Goal: Book appointment/travel/reservation

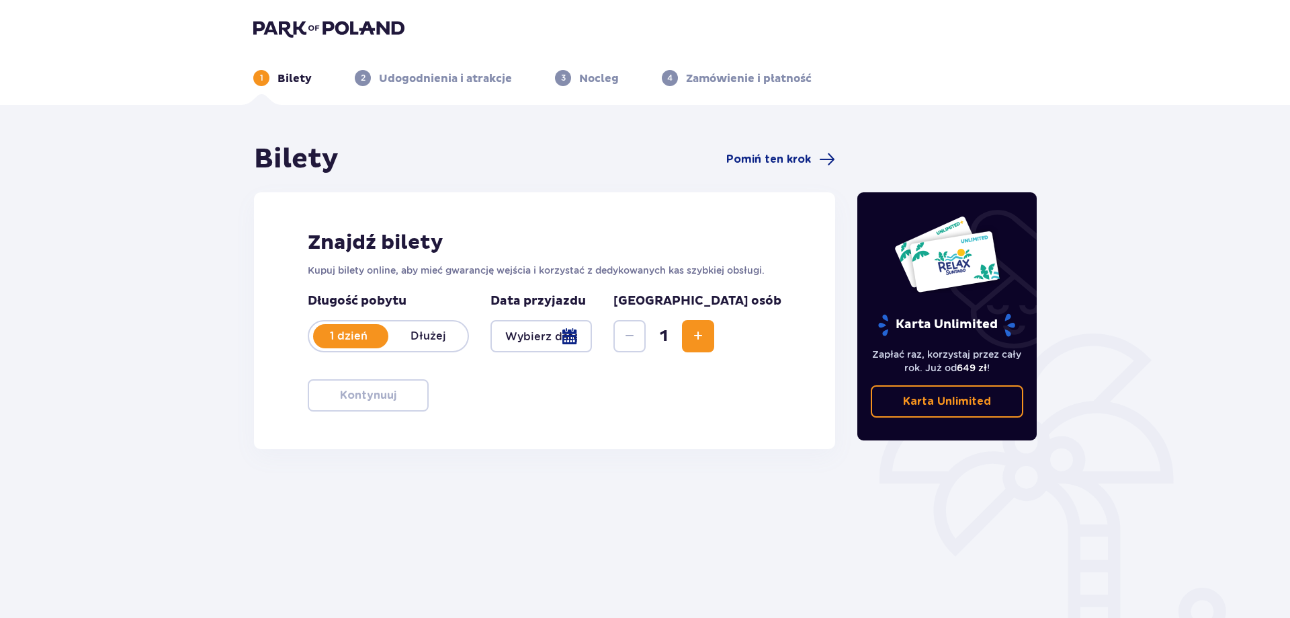
scroll to position [67, 0]
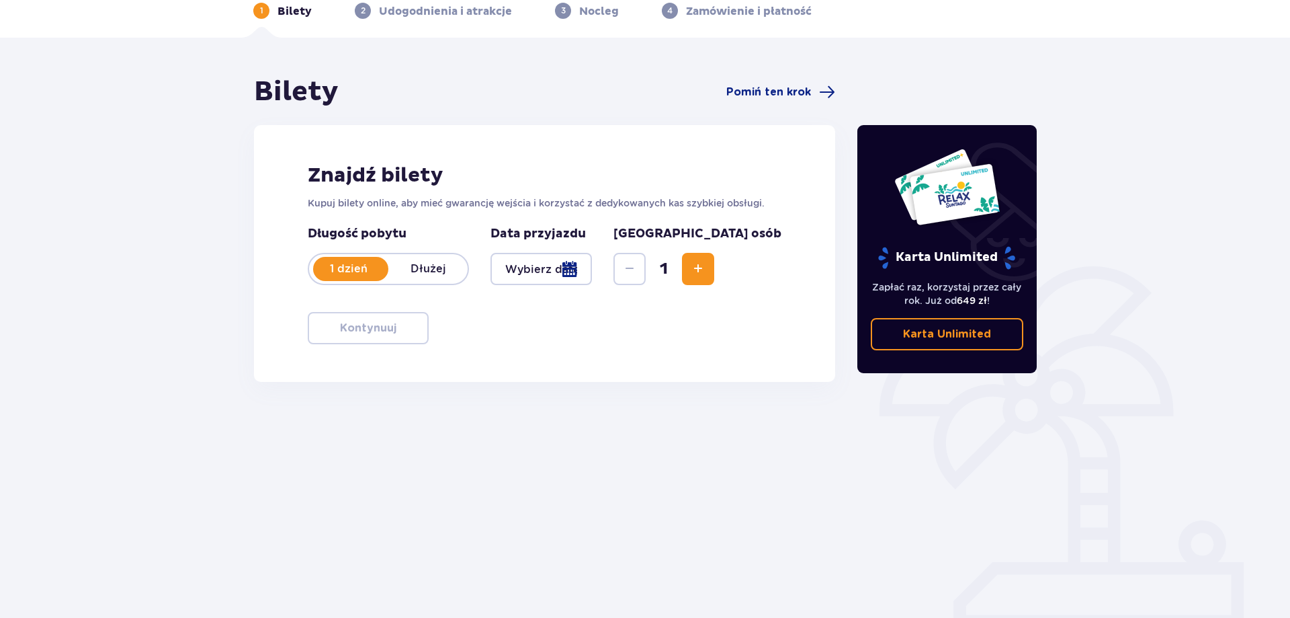
click at [592, 261] on div at bounding box center [541, 269] width 101 height 32
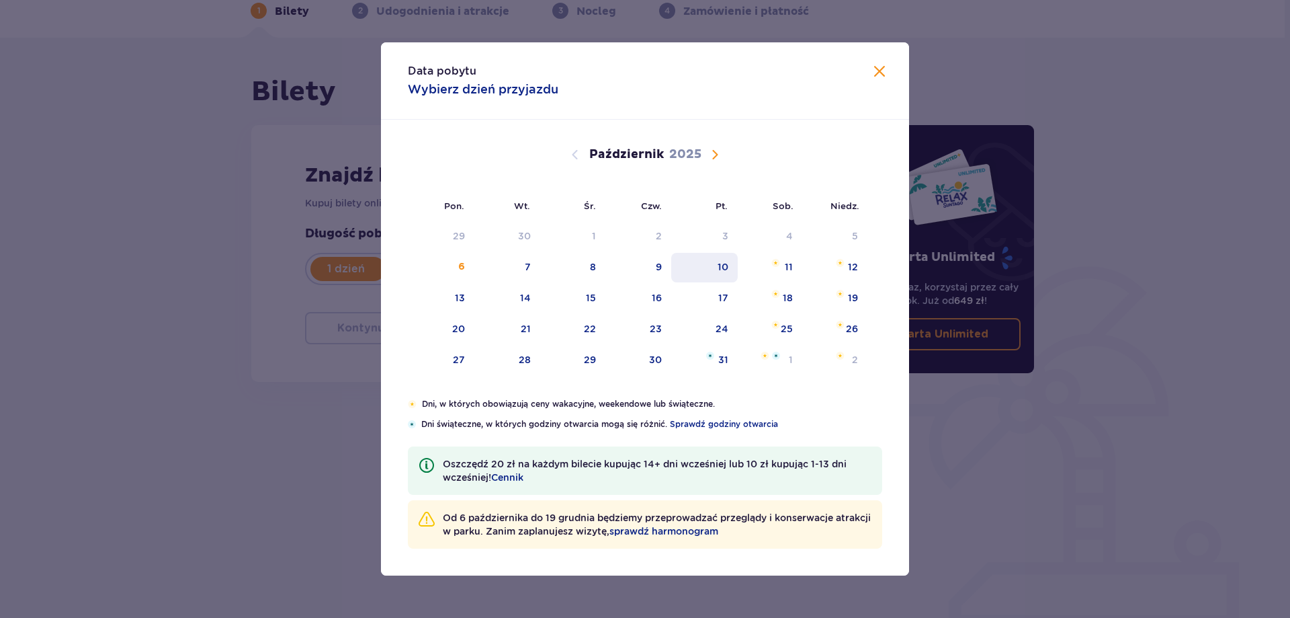
click at [728, 268] on div "10" at bounding box center [723, 266] width 11 height 13
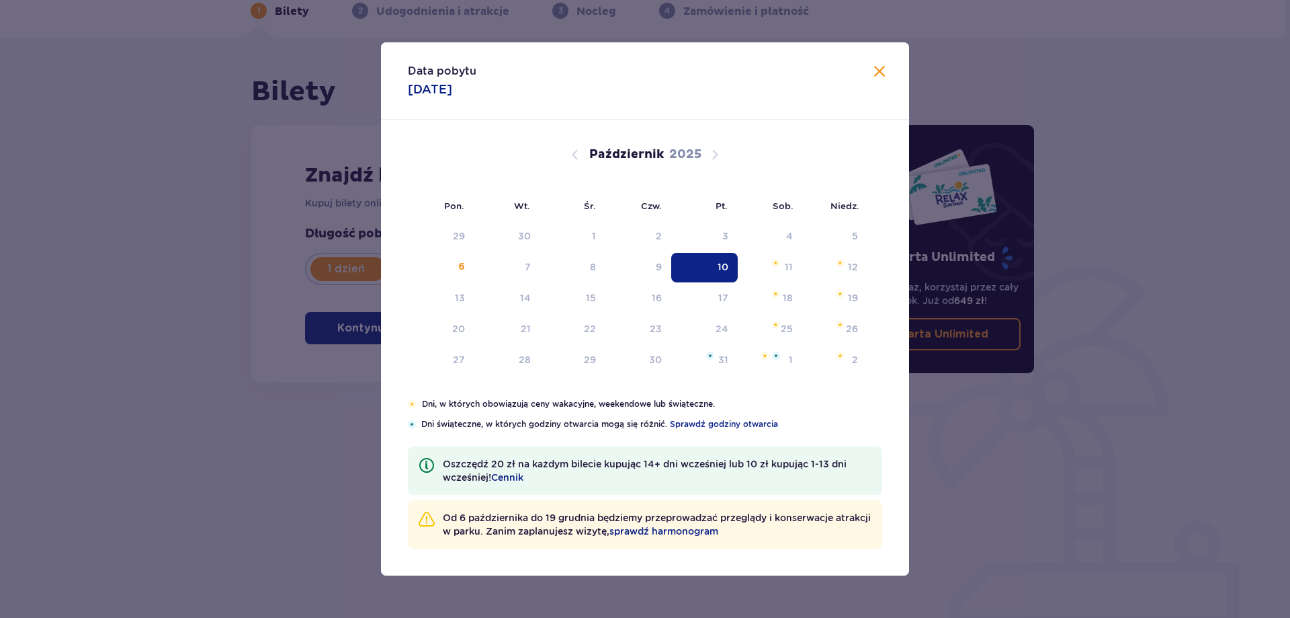
type input "[DATE]"
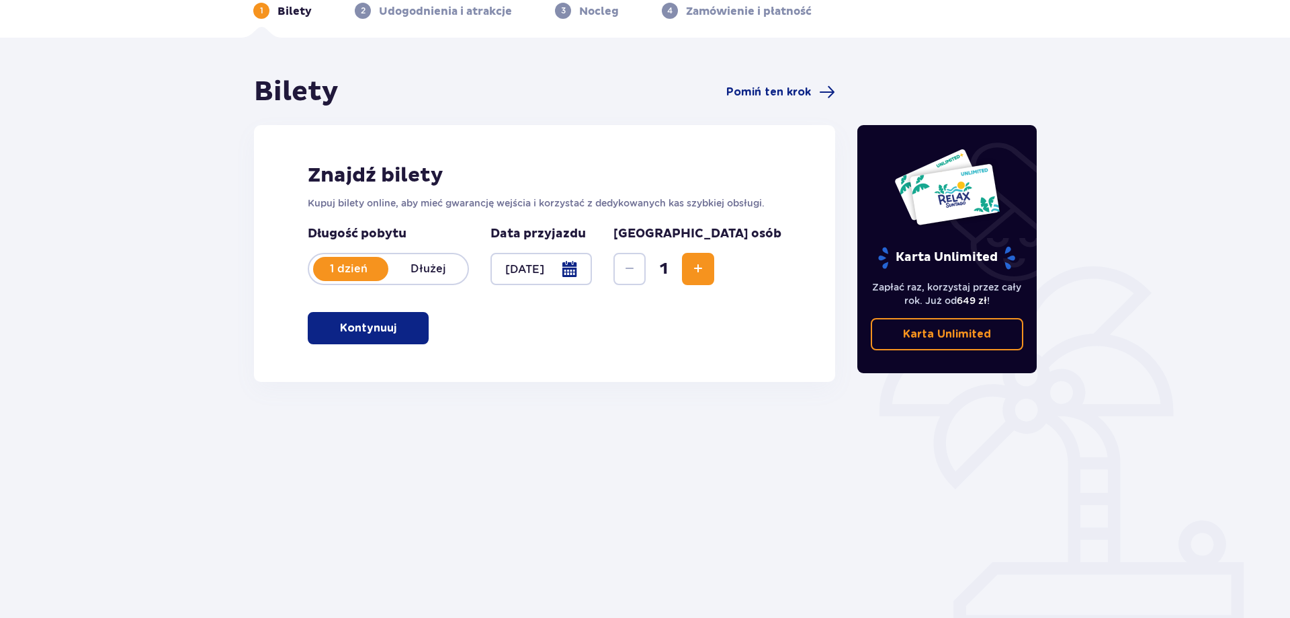
click at [409, 312] on button "Kontynuuj" at bounding box center [368, 328] width 121 height 32
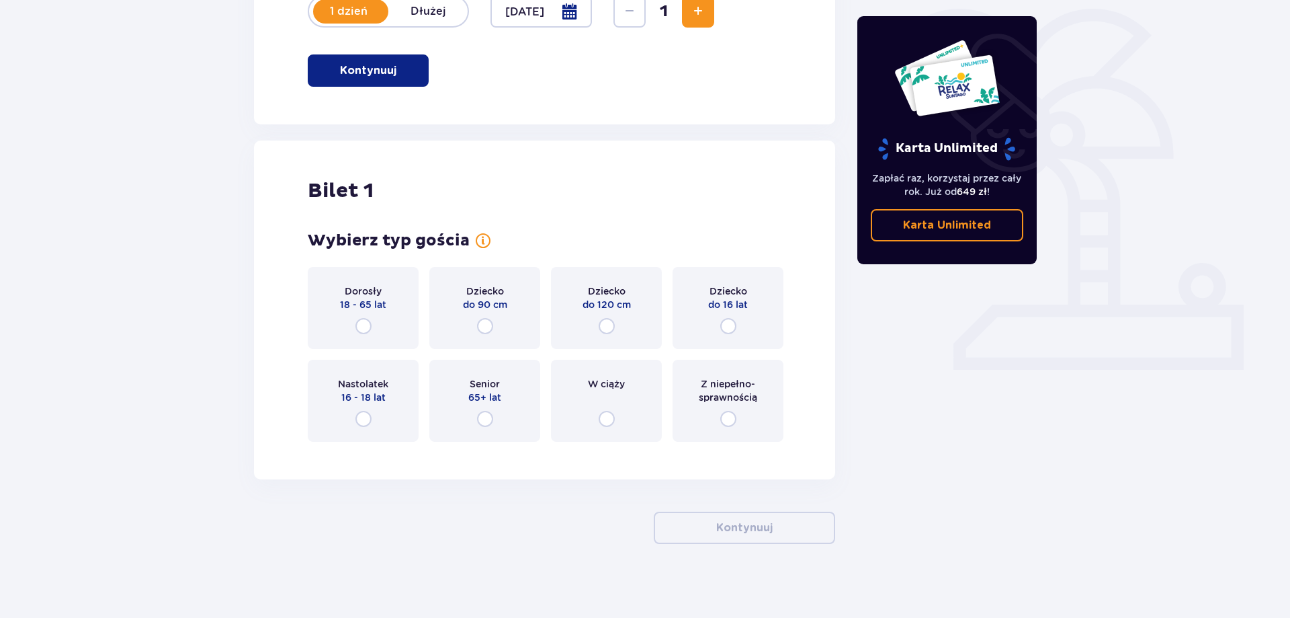
scroll to position [331, 0]
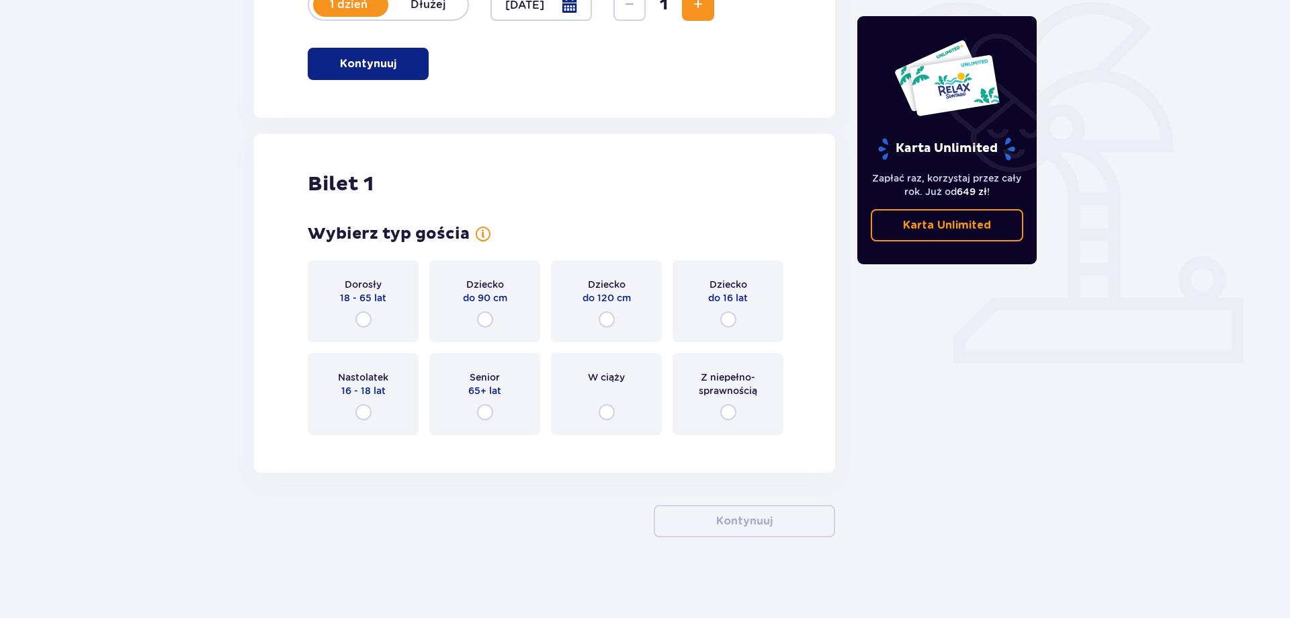
click at [374, 323] on div "Dorosły 18 - 65 lat" at bounding box center [363, 301] width 111 height 82
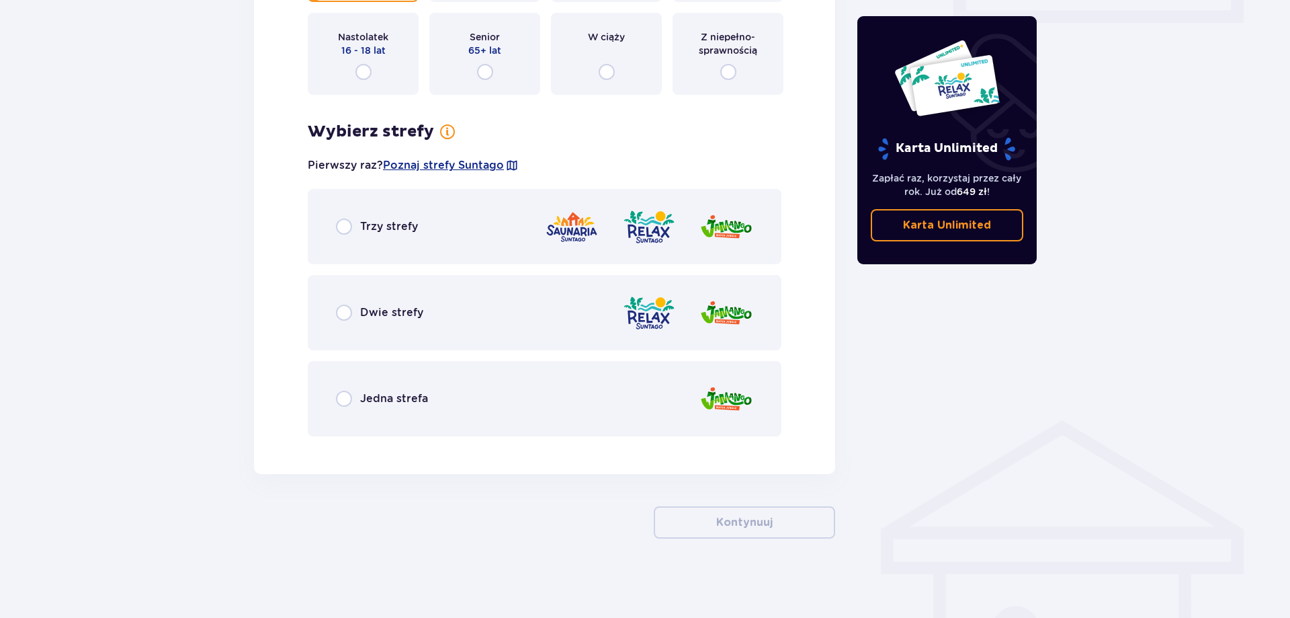
scroll to position [673, 0]
click at [343, 321] on div "Dwie strefy" at bounding box center [545, 311] width 474 height 75
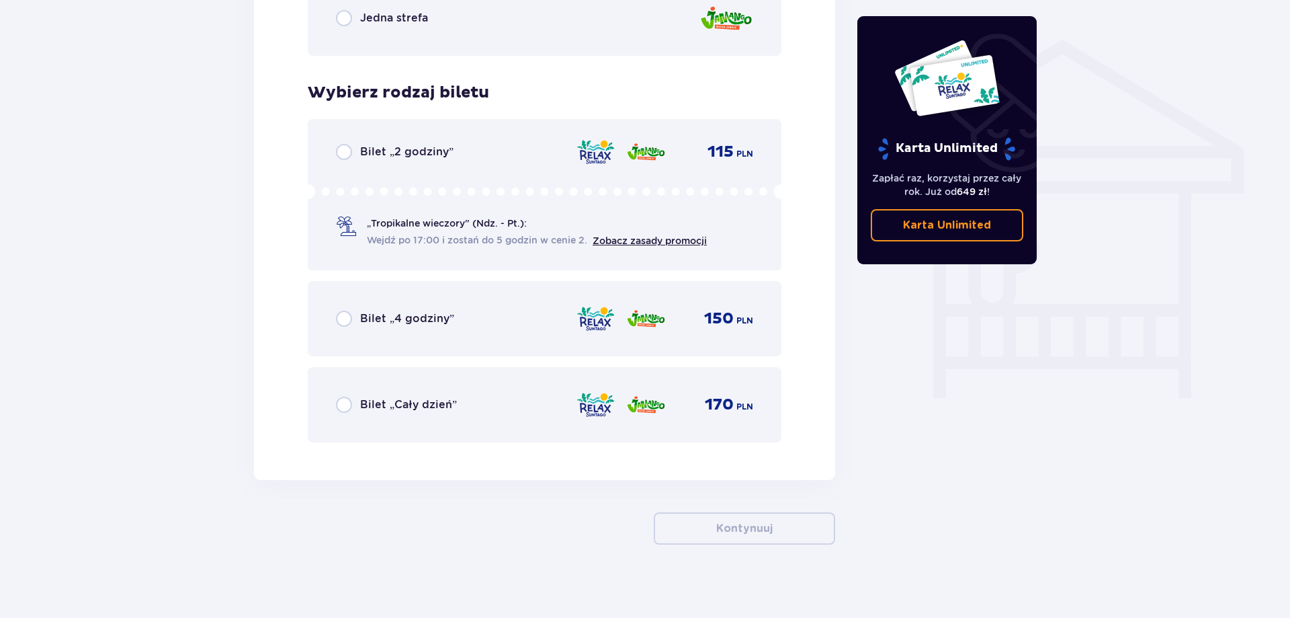
scroll to position [1059, 0]
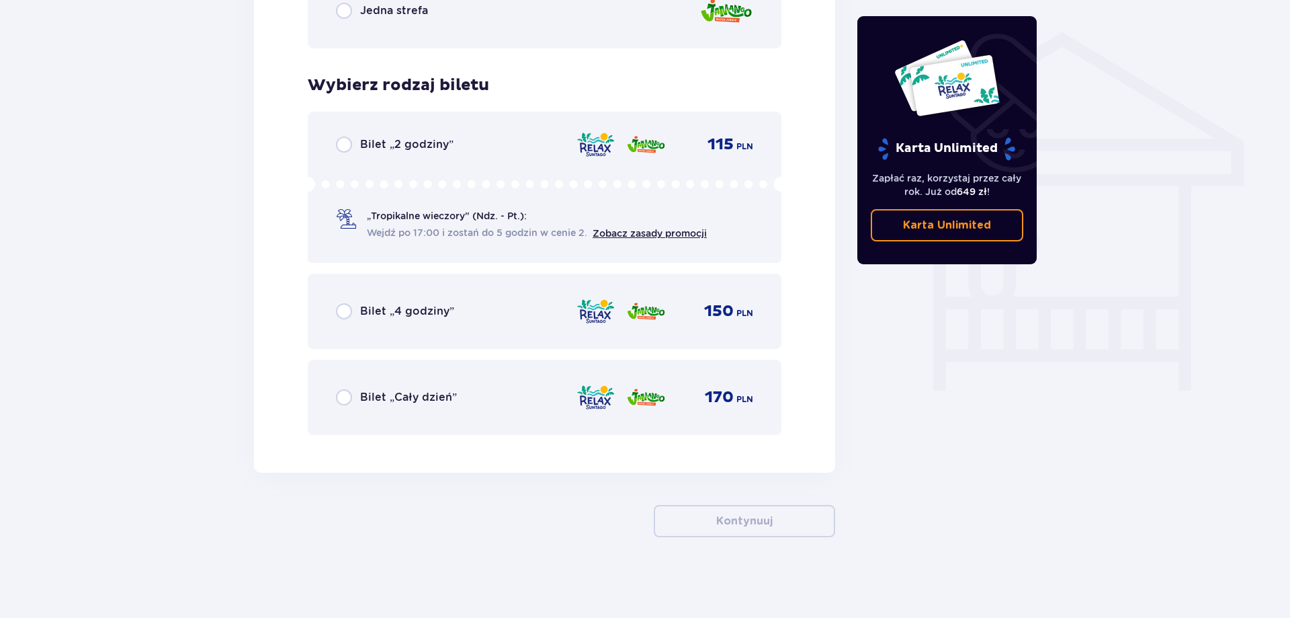
click at [340, 151] on input "radio" at bounding box center [344, 144] width 16 height 16
radio input "true"
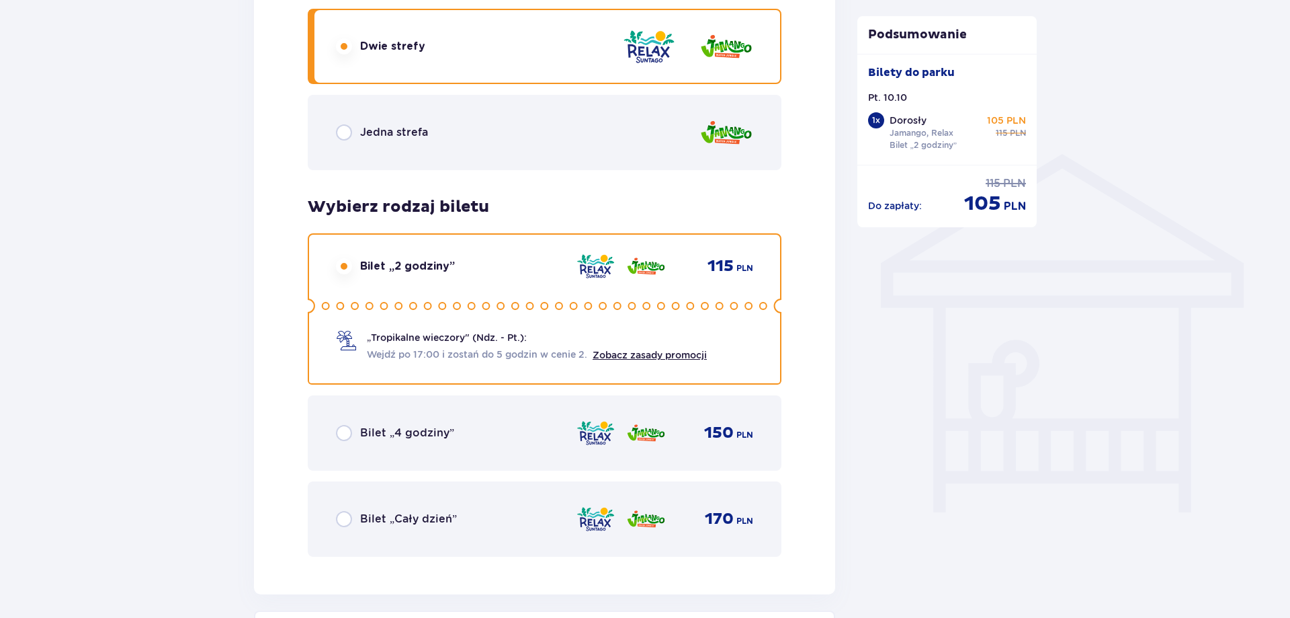
scroll to position [991, 0]
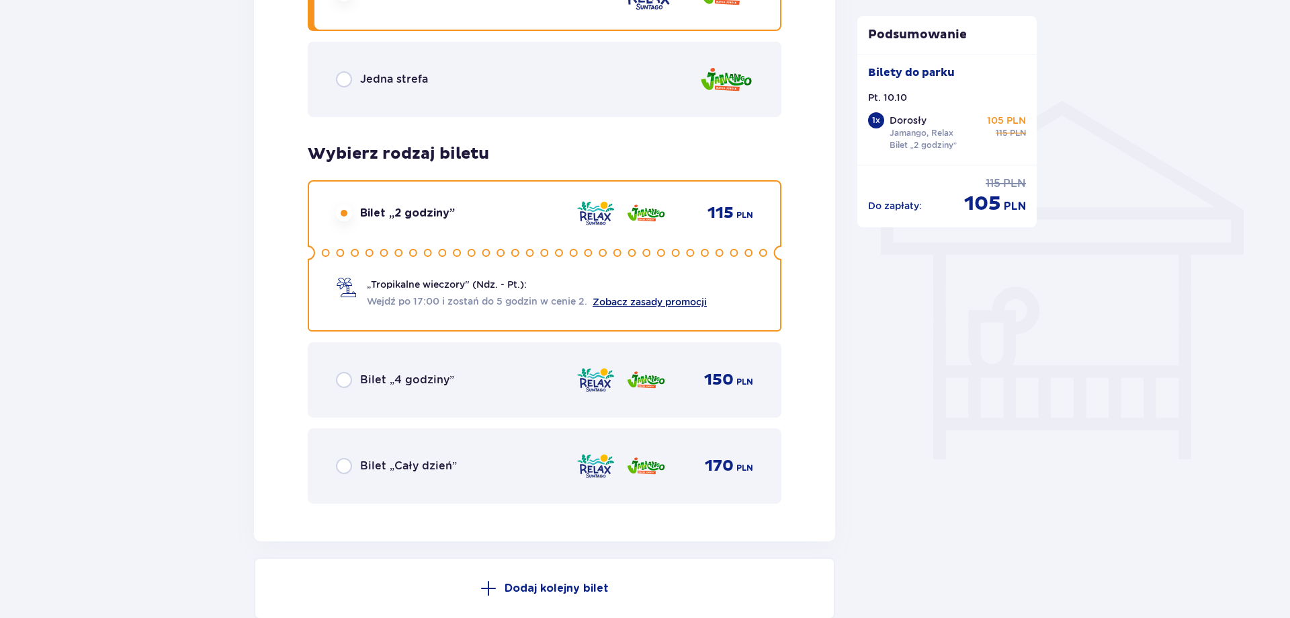
click at [643, 303] on link "Zobacz zasady promocji" at bounding box center [650, 301] width 114 height 11
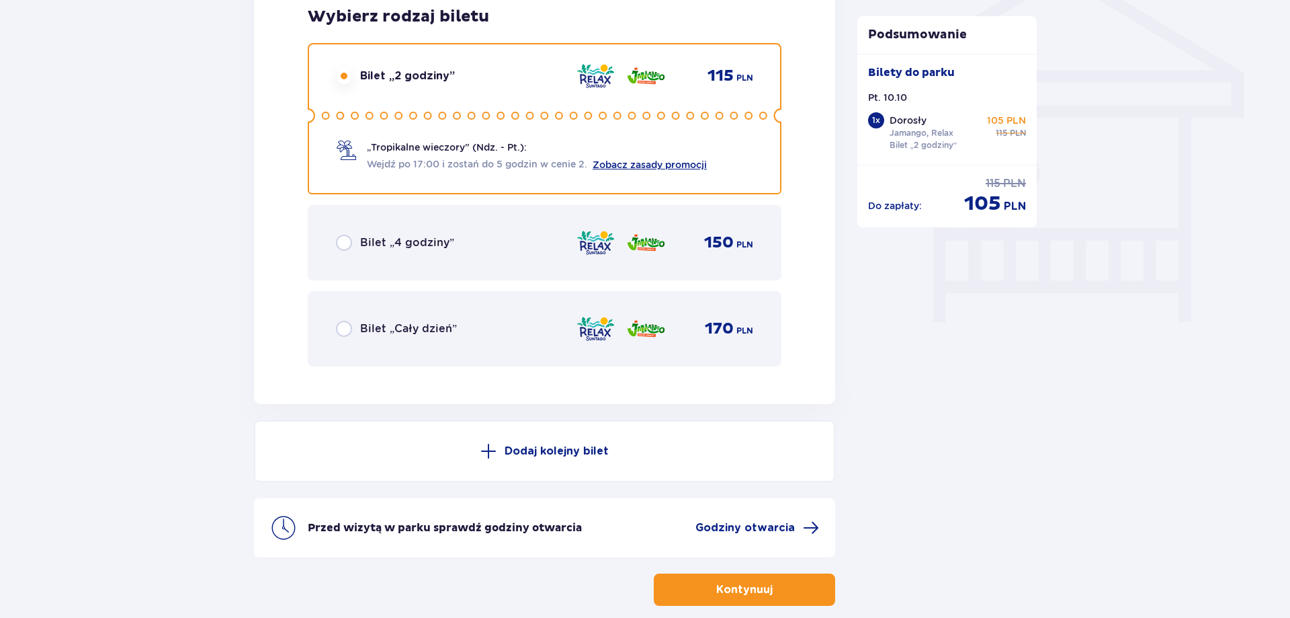
scroll to position [1196, 0]
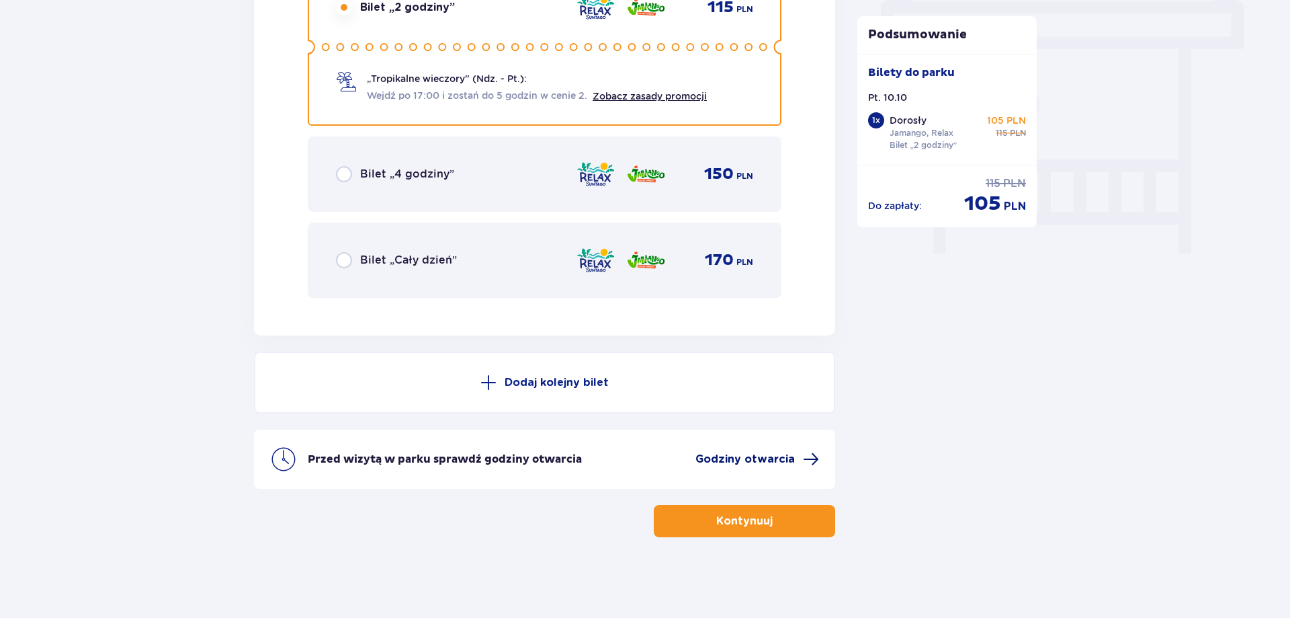
click at [722, 463] on span "Godziny otwarcia" at bounding box center [745, 459] width 99 height 15
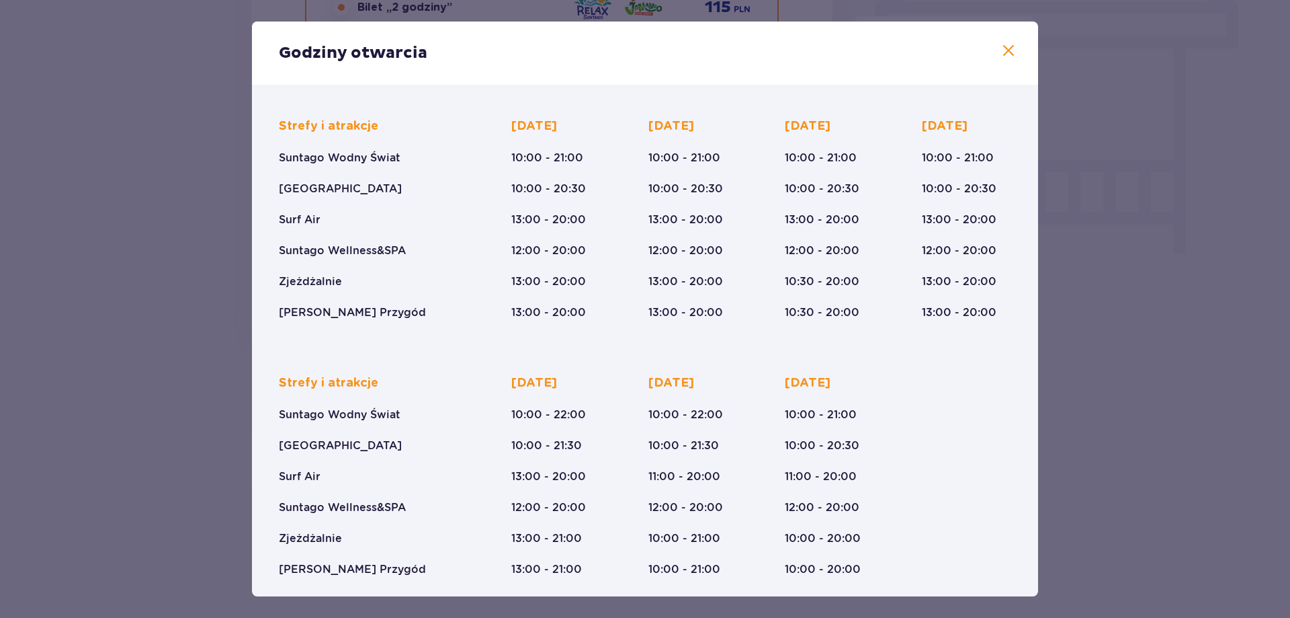
scroll to position [93, 0]
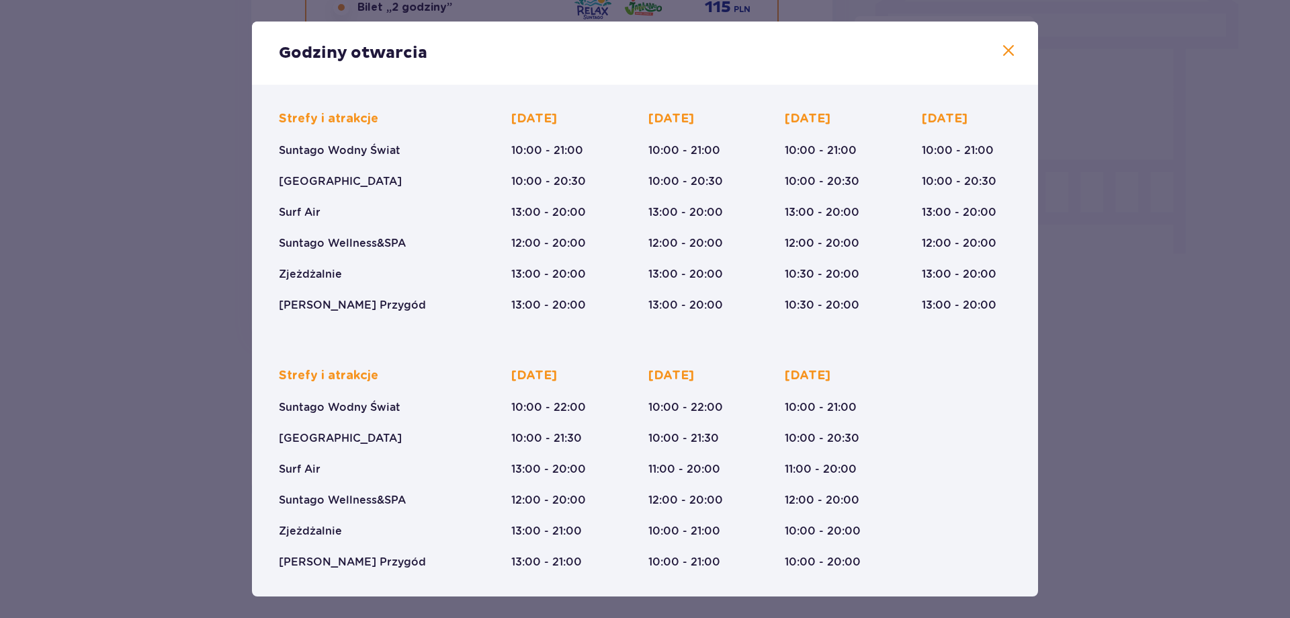
click at [1008, 55] on span at bounding box center [1009, 51] width 16 height 16
